Goal: Participate in discussion: Engage in conversation with other users on a specific topic

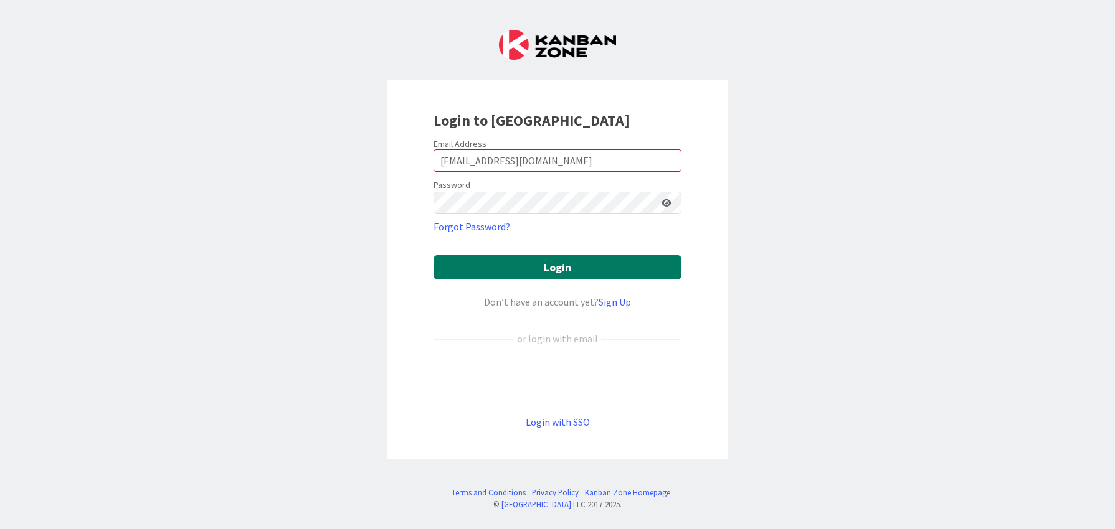
click at [552, 273] on button "Login" at bounding box center [558, 267] width 248 height 24
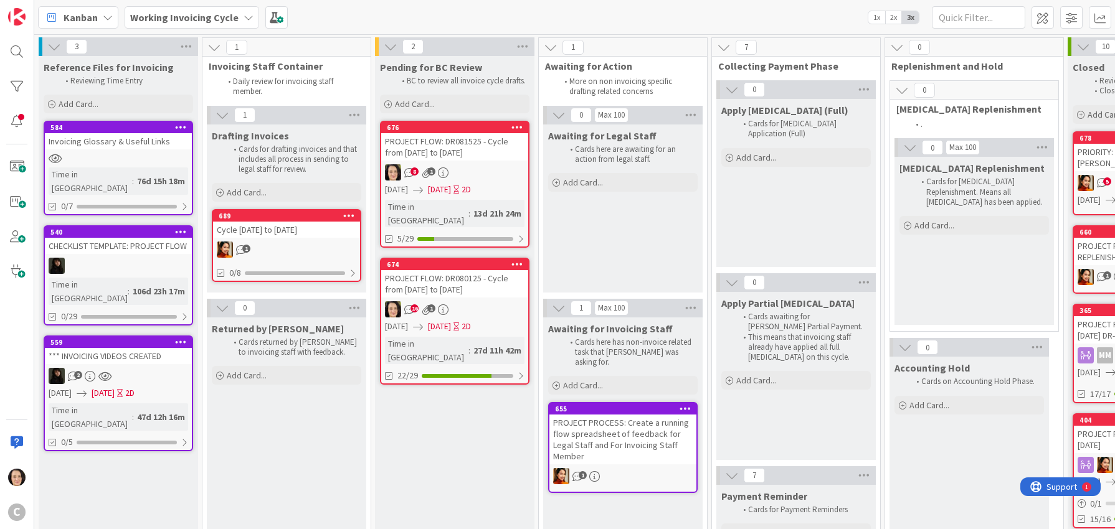
click at [478, 149] on div "PROJECT FLOW: DR081525 - Cycle from [DATE] to [DATE]" at bounding box center [454, 146] width 147 height 27
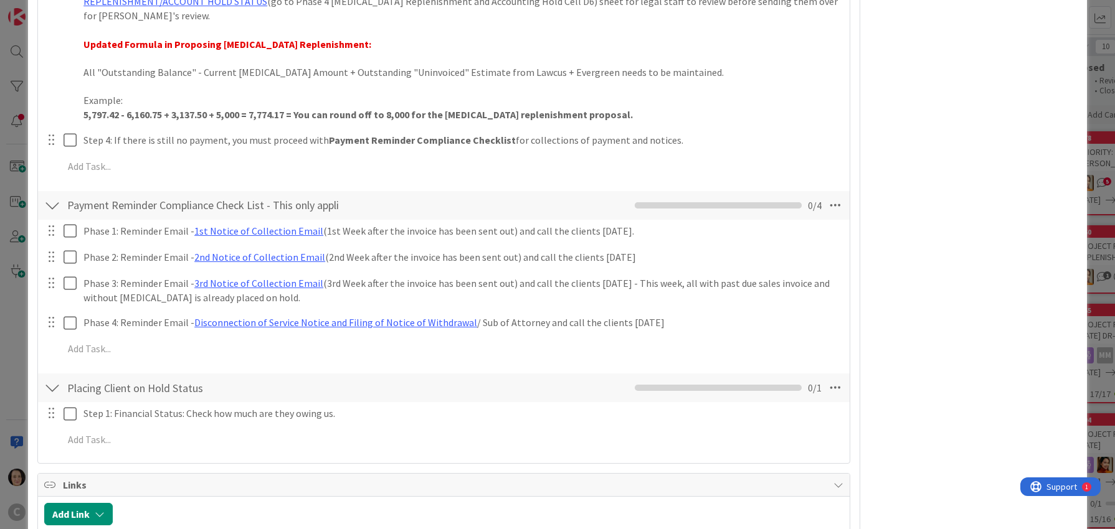
scroll to position [1662, 0]
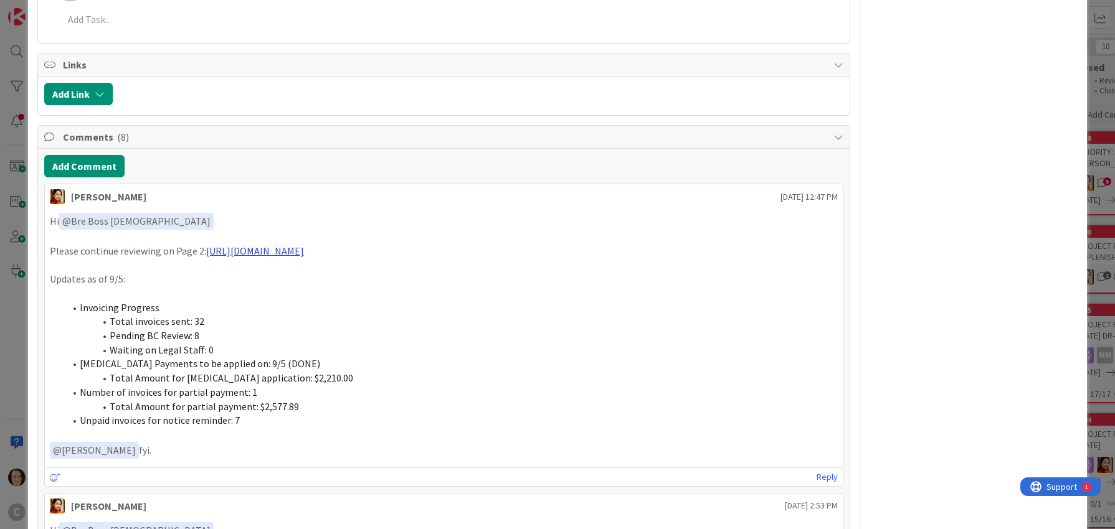
drag, startPoint x: 556, startPoint y: 239, endPoint x: 206, endPoint y: 241, distance: 350.7
click at [206, 244] on p "Please continue reviewing on Page 2: [URL][DOMAIN_NAME]" at bounding box center [444, 251] width 789 height 14
copy p "[URL][DOMAIN_NAME]"
click at [98, 155] on button "Add Comment" at bounding box center [84, 166] width 80 height 22
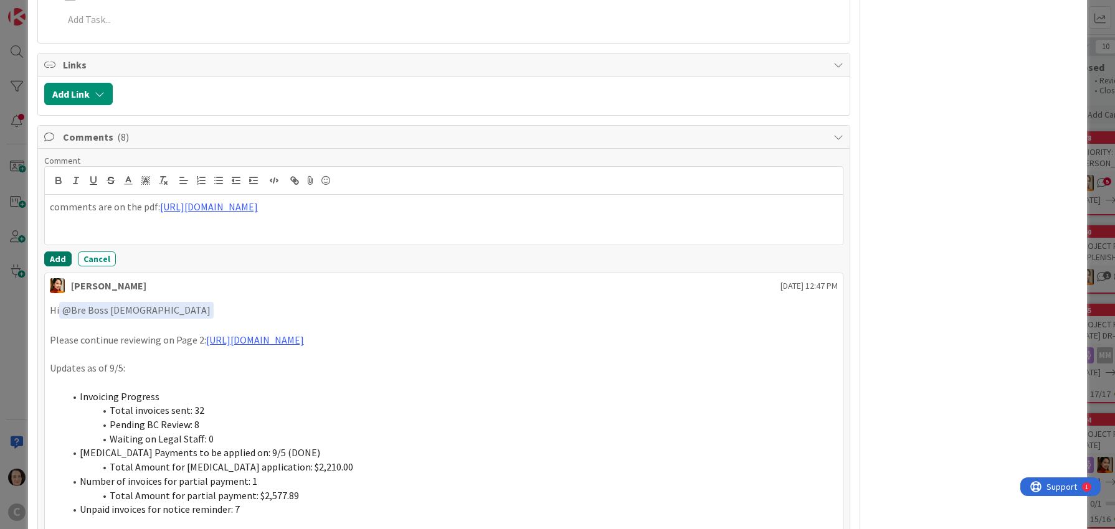
click at [56, 252] on button "Add" at bounding box center [57, 259] width 27 height 15
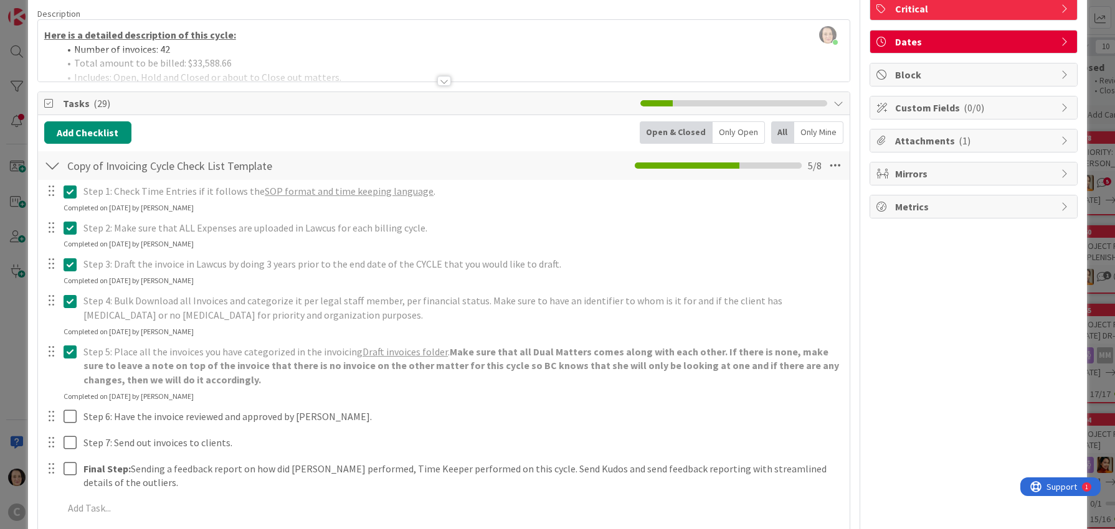
scroll to position [0, 0]
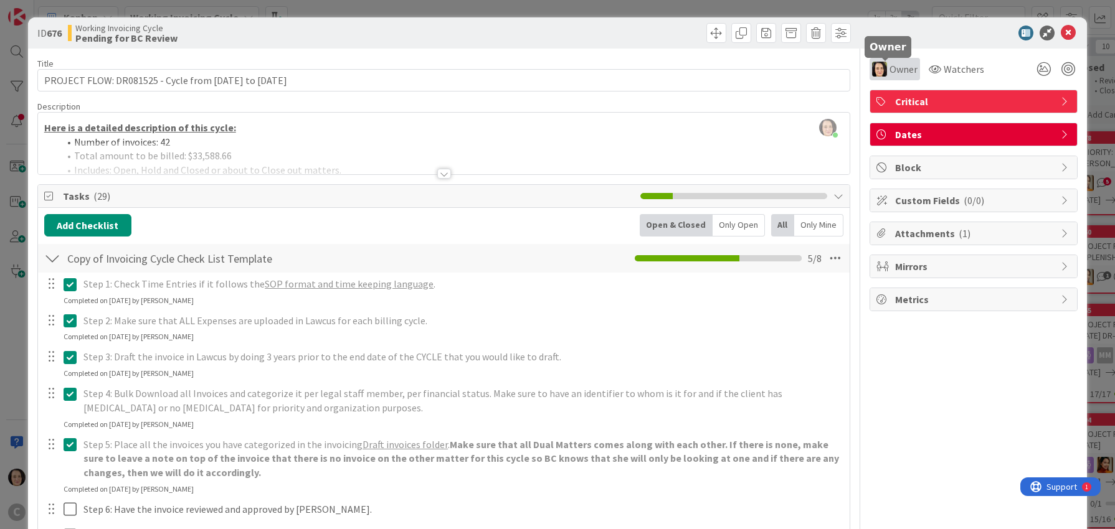
click at [879, 66] on div "Owner" at bounding box center [894, 69] width 45 height 15
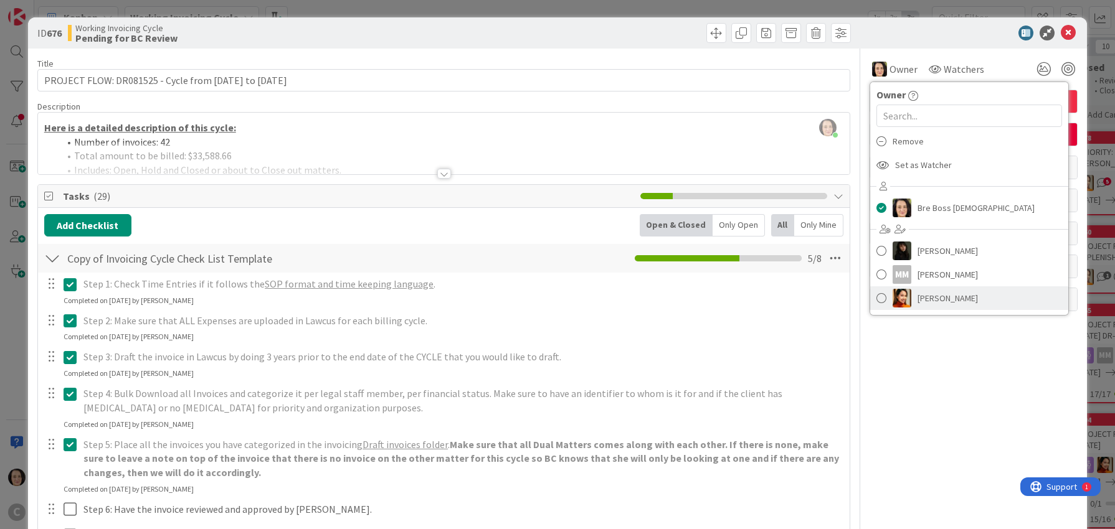
click at [931, 293] on span "[PERSON_NAME]" at bounding box center [947, 298] width 60 height 19
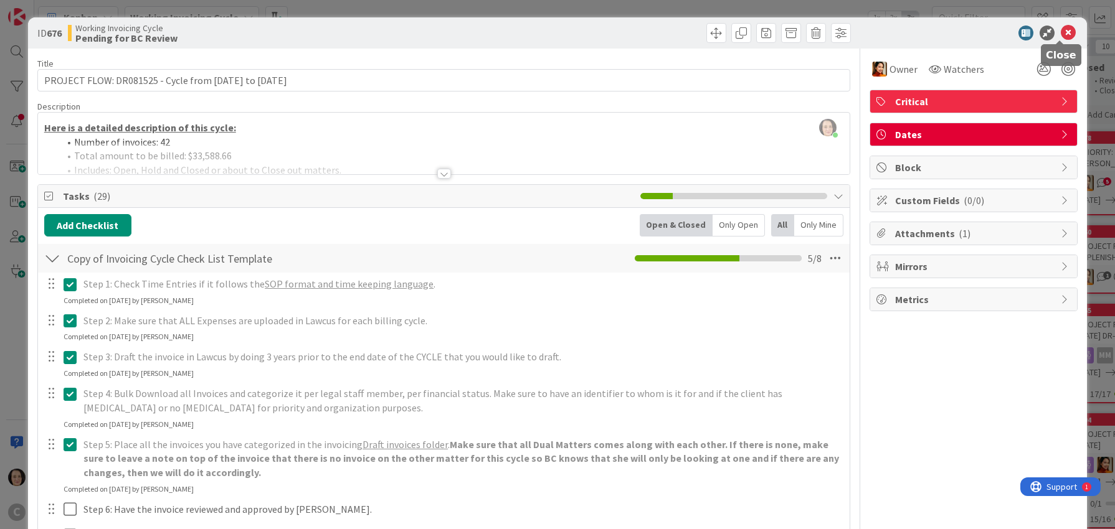
click at [1061, 34] on icon at bounding box center [1068, 33] width 15 height 15
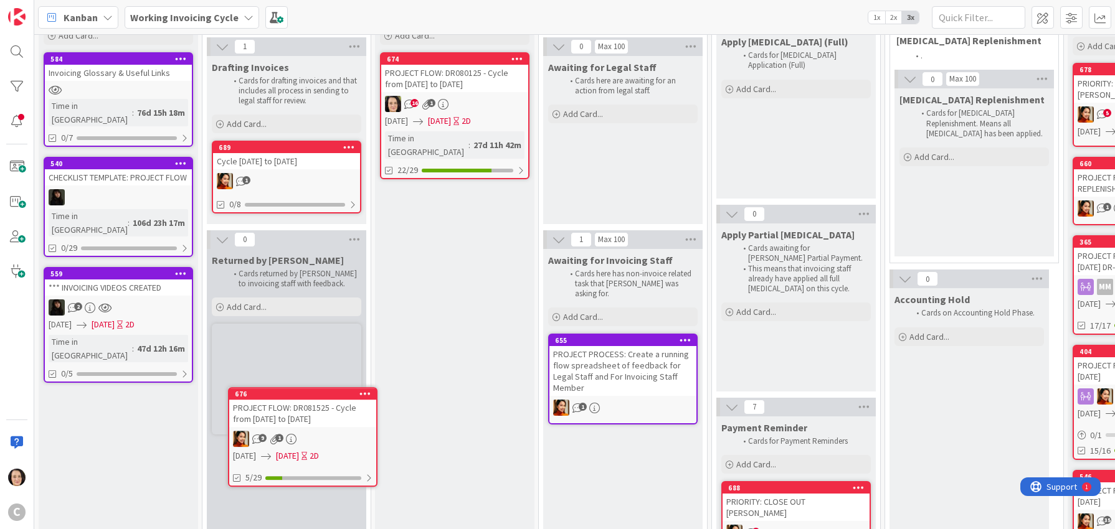
scroll to position [82, 0]
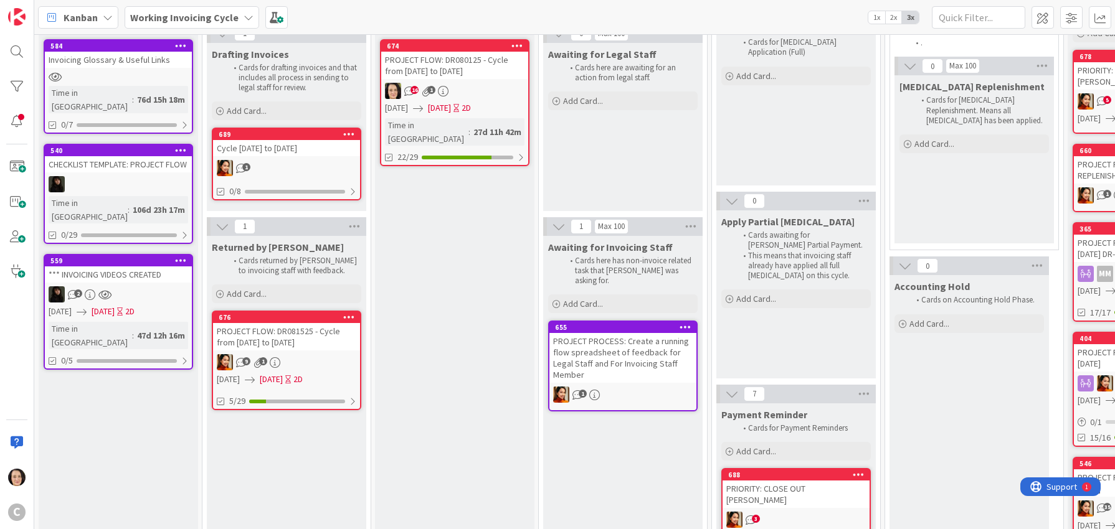
click at [471, 65] on div "PROJECT FLOW: DR080125 - Cycle from [DATE] to [DATE]" at bounding box center [454, 65] width 147 height 27
